Goal: Check status: Check status

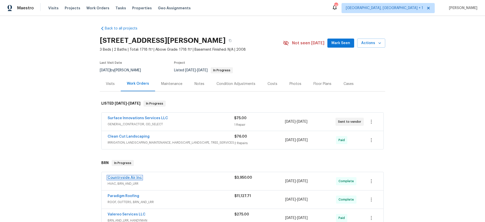
click at [127, 179] on link "Countryside Air Inc" at bounding box center [125, 178] width 34 height 4
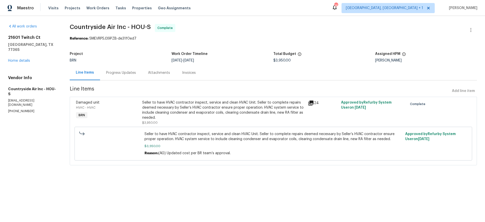
click at [123, 77] on div "Progress Updates" at bounding box center [121, 72] width 42 height 15
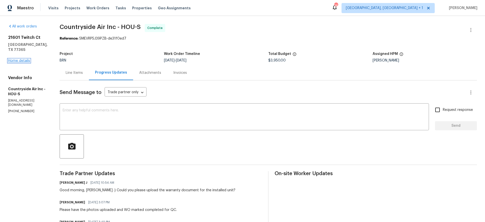
click at [19, 59] on link "Home details" at bounding box center [19, 61] width 22 height 4
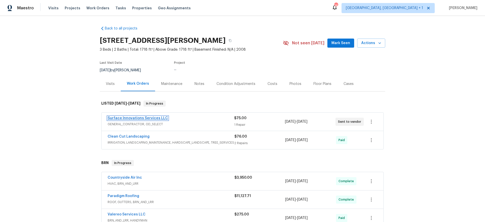
click at [120, 119] on link "Surface Innovations Services LLC" at bounding box center [138, 119] width 60 height 4
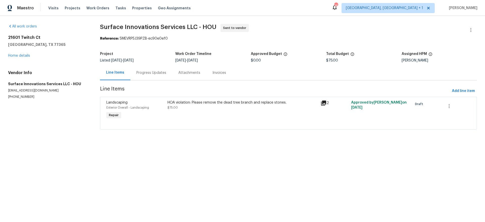
click at [142, 74] on div "Progress Updates" at bounding box center [151, 72] width 30 height 5
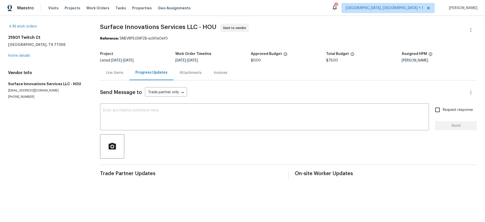
click at [109, 97] on div "Send Message to Trade partner only Trade partner only ​" at bounding box center [282, 93] width 365 height 12
click at [115, 88] on div "Send Message to Trade partner only Trade partner only ​" at bounding box center [282, 93] width 365 height 12
click at [116, 78] on div "Line Items" at bounding box center [114, 72] width 29 height 15
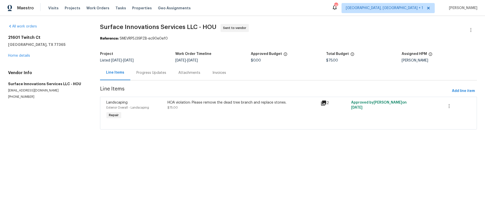
click at [33, 57] on div "21601 Twitch [GEOGRAPHIC_DATA][PERSON_NAME] Home details" at bounding box center [48, 46] width 80 height 23
click at [26, 57] on link "Home details" at bounding box center [19, 56] width 22 height 4
